Goal: Task Accomplishment & Management: Manage account settings

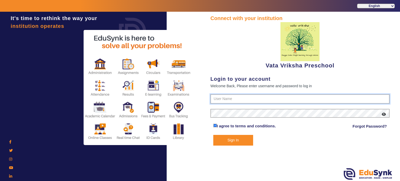
click at [230, 102] on input "text" at bounding box center [299, 98] width 179 height 9
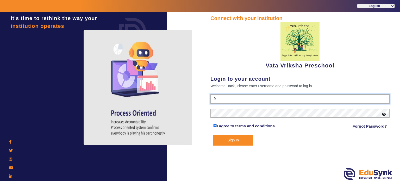
type input "9"
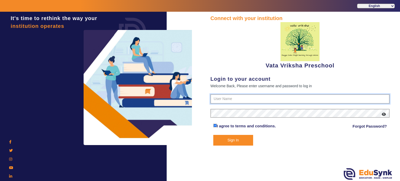
paste input "9074270829"
type input "9074270829"
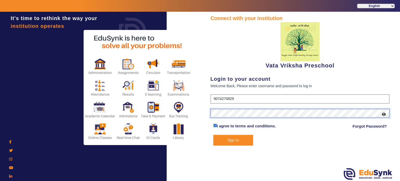
click at [213, 135] on button "Sign In" at bounding box center [233, 140] width 40 height 11
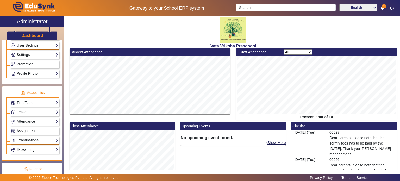
scroll to position [154, 0]
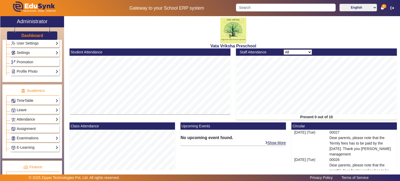
click at [40, 107] on link "Leave" at bounding box center [34, 110] width 47 height 6
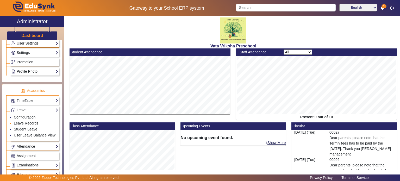
click at [31, 122] on link "Leave Records" at bounding box center [26, 123] width 24 height 4
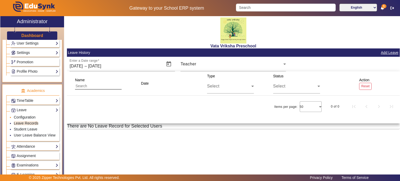
click at [32, 115] on link "Configuration" at bounding box center [25, 117] width 22 height 4
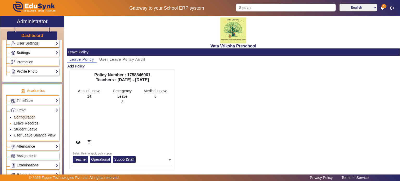
click at [32, 121] on link "Leave Records" at bounding box center [26, 123] width 24 height 4
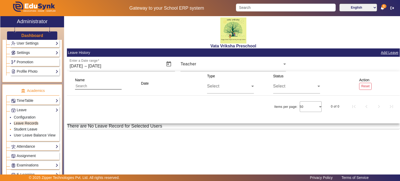
click at [32, 127] on link "Student Leave" at bounding box center [25, 129] width 23 height 4
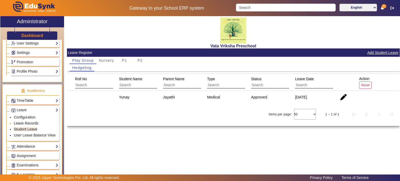
click at [31, 121] on link "Leave Records" at bounding box center [26, 123] width 24 height 4
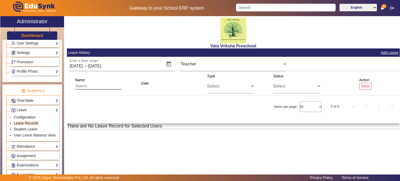
click at [31, 115] on link "Configuration" at bounding box center [25, 117] width 22 height 4
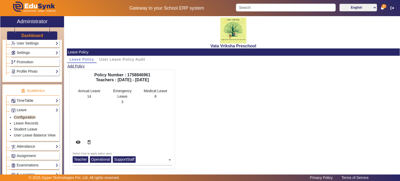
scroll to position [4, 0]
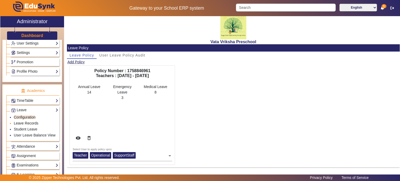
click at [35, 122] on link "Leave Records" at bounding box center [26, 123] width 24 height 4
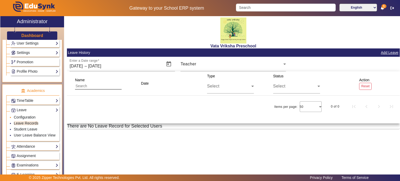
click at [26, 115] on link "Configuration" at bounding box center [25, 117] width 22 height 4
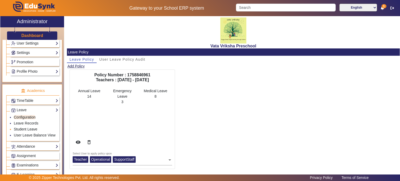
click at [26, 127] on link "Student Leave" at bounding box center [25, 129] width 23 height 4
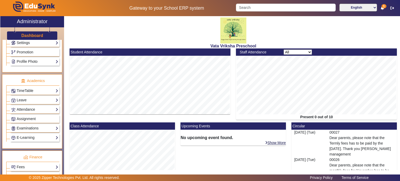
scroll to position [164, 0]
click at [36, 97] on link "Leave" at bounding box center [34, 100] width 47 height 6
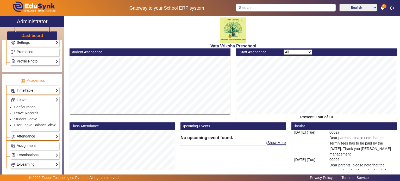
click at [29, 112] on link "Leave Records" at bounding box center [26, 113] width 24 height 4
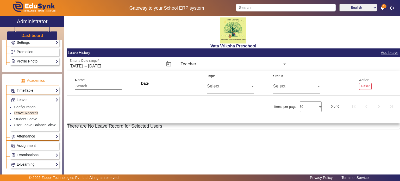
click at [388, 53] on button "Add Leave" at bounding box center [389, 52] width 18 height 7
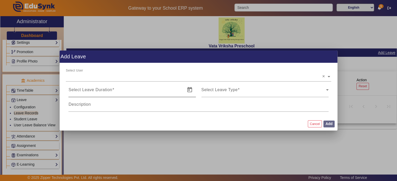
click at [156, 85] on div "Select Leave Duration Start Date – End Date" at bounding box center [125, 90] width 114 height 15
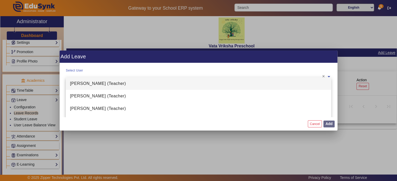
click at [153, 79] on ng-select "Select User × Arthi (Teacher) Bharathi (Teacher) Chandra (Teacher) Devi (Teache…" at bounding box center [199, 75] width 266 height 15
click at [148, 88] on div "Arthi (Teacher)" at bounding box center [199, 83] width 266 height 13
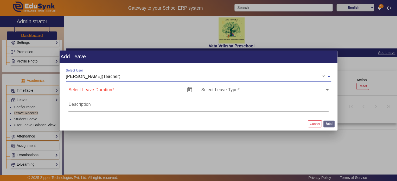
click at [148, 96] on div "Select Leave Duration Start Date – End Date" at bounding box center [125, 90] width 114 height 15
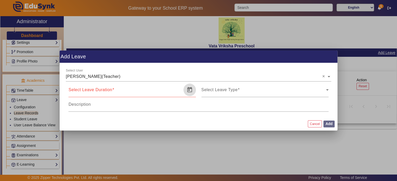
click at [188, 89] on span "Open calendar" at bounding box center [190, 90] width 13 height 13
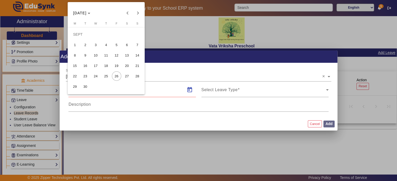
click at [109, 73] on span "25" at bounding box center [106, 75] width 9 height 9
type input "25/09/2025"
click at [116, 76] on span "26" at bounding box center [116, 75] width 9 height 9
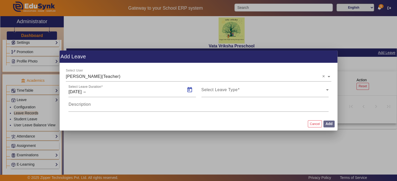
type input "26/09/2025"
click at [228, 93] on span "Select Leave Type" at bounding box center [220, 92] width 36 height 4
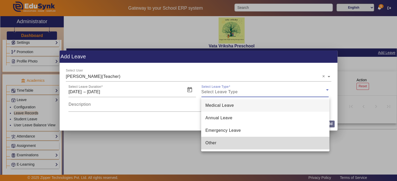
click at [221, 140] on mat-option "Other" at bounding box center [265, 143] width 128 height 13
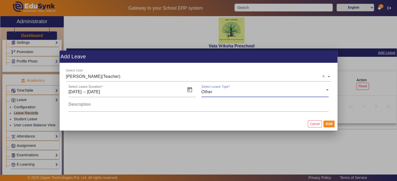
click at [220, 91] on div "Other" at bounding box center [264, 92] width 125 height 6
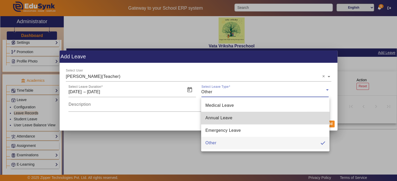
click at [219, 112] on mat-option "Annual Leave" at bounding box center [265, 118] width 128 height 13
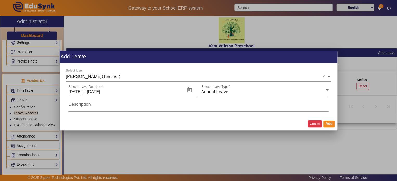
click at [319, 127] on button "Cancel" at bounding box center [315, 123] width 14 height 7
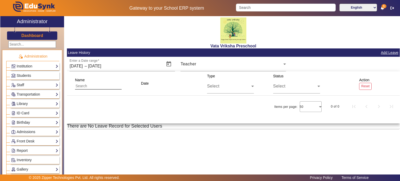
click at [30, 62] on div "Institution Institution Details Session Configuration Classes/Batches Subjects" at bounding box center [34, 66] width 49 height 8
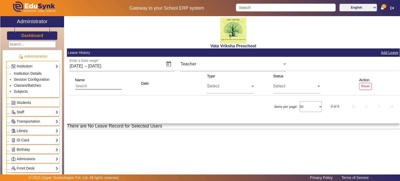
click at [31, 72] on link "Institution Details" at bounding box center [28, 73] width 28 height 4
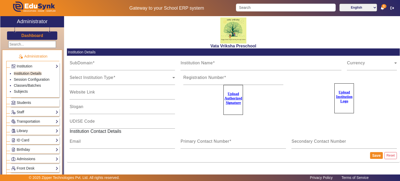
type input "vatavriksha"
type input "Vata Vriksha Preschool"
type input "https://vatavriksha.com/"
type input "Nature based preschool"
type input "PRP09052025-1252414"
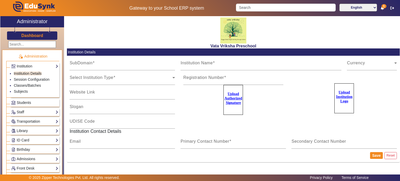
type input "thevatavriksha@gmail.com"
type input "9074270829"
type input "6360116551"
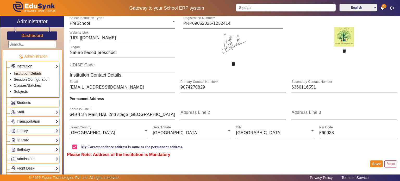
scroll to position [59, 0]
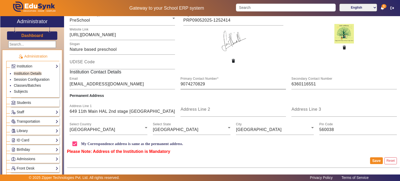
click at [200, 81] on div "Primary Contact Number 9074270829" at bounding box center [232, 82] width 105 height 15
click at [199, 84] on input "9074270829" at bounding box center [232, 84] width 105 height 6
